Goal: Navigation & Orientation: Understand site structure

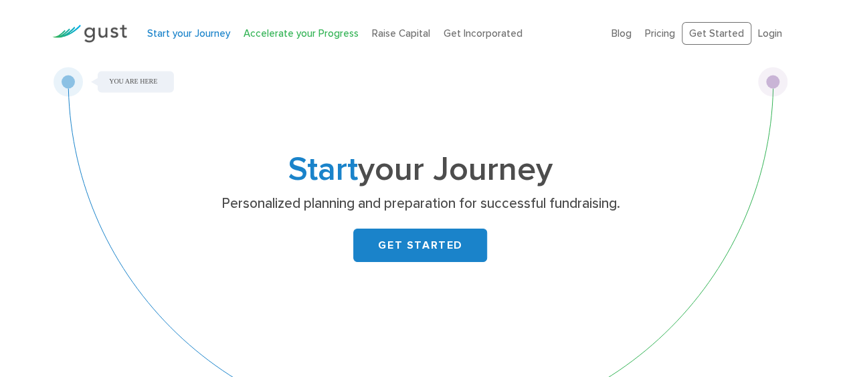
click at [283, 35] on link "Accelerate your Progress" at bounding box center [301, 33] width 115 height 12
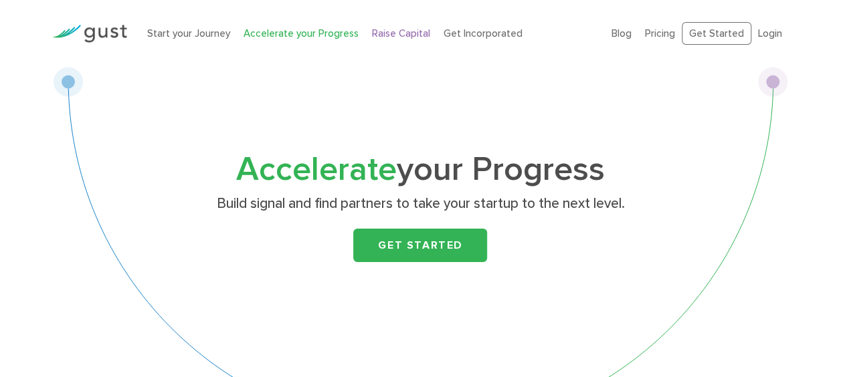
click at [403, 32] on link "Raise Capital" at bounding box center [401, 33] width 58 height 12
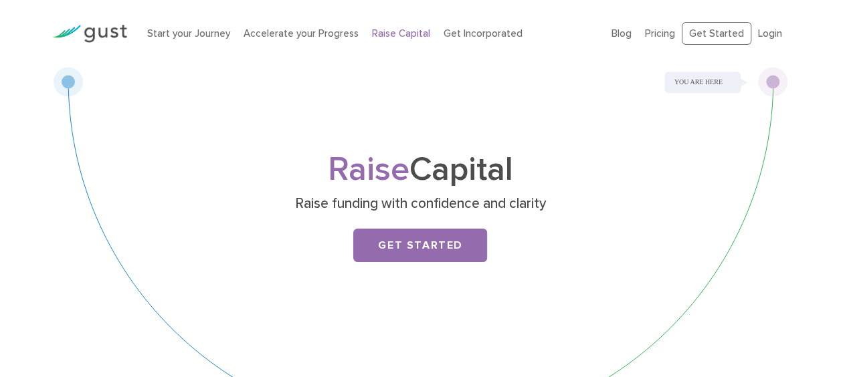
click at [500, 23] on div "Start your Journey Accelerate your Progress Raise Capital Get Incorporated" at bounding box center [369, 34] width 465 height 42
click at [492, 41] on div "Start your Journey Accelerate your Progress Raise Capital Get Incorporated" at bounding box center [369, 34] width 465 height 42
click at [489, 29] on link "Get Incorporated" at bounding box center [483, 33] width 79 height 12
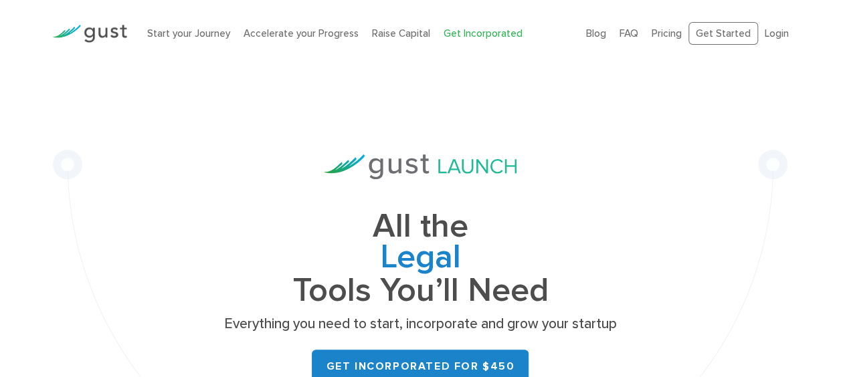
click at [84, 30] on img at bounding box center [89, 34] width 75 height 18
